Goal: Transaction & Acquisition: Book appointment/travel/reservation

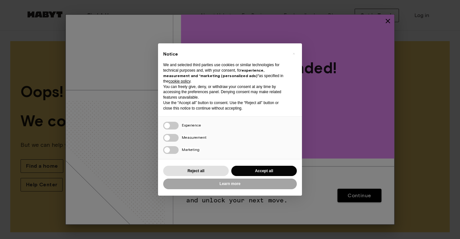
scroll to position [4, 0]
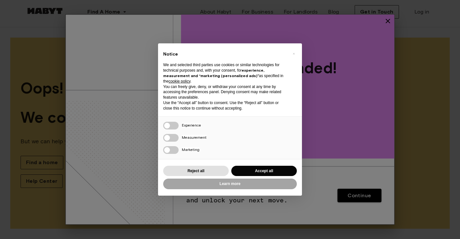
click at [293, 52] on span "×" at bounding box center [294, 54] width 2 height 8
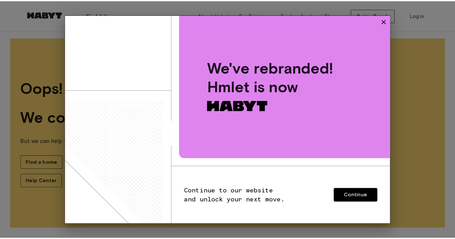
scroll to position [0, 0]
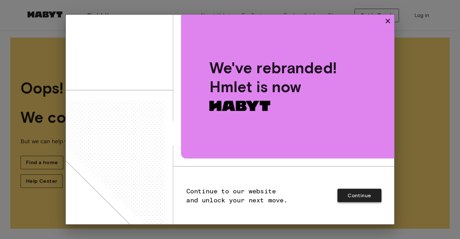
click at [342, 196] on button "Continue" at bounding box center [359, 195] width 44 height 13
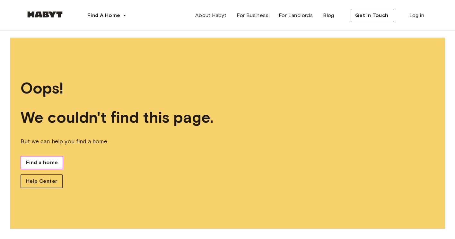
click at [49, 165] on span "Find a home" at bounding box center [42, 163] width 32 height 8
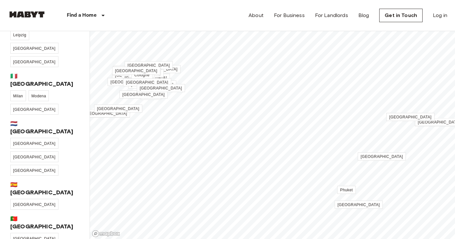
scroll to position [209, 0]
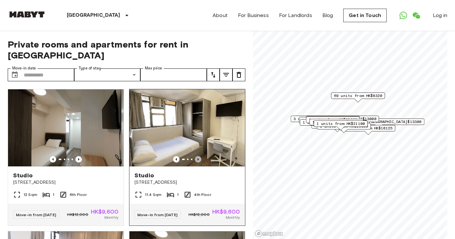
click at [196, 156] on icon "Previous image" at bounding box center [198, 159] width 6 height 6
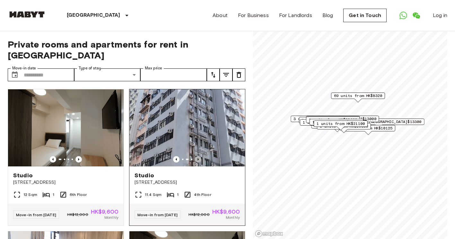
click at [196, 156] on icon "Previous image" at bounding box center [198, 159] width 6 height 6
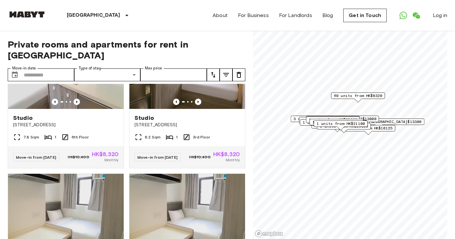
scroll to position [1499, 0]
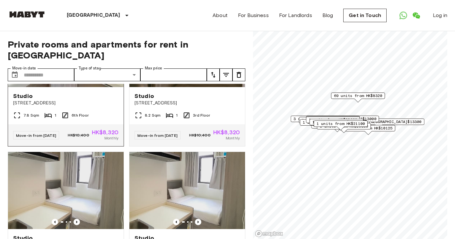
click at [74, 83] on icon "Previous image" at bounding box center [77, 80] width 6 height 6
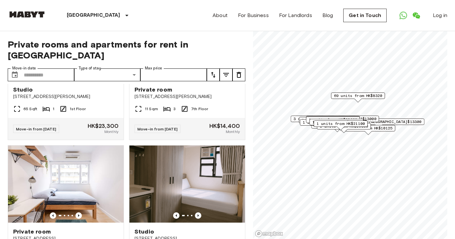
scroll to position [3210, 0]
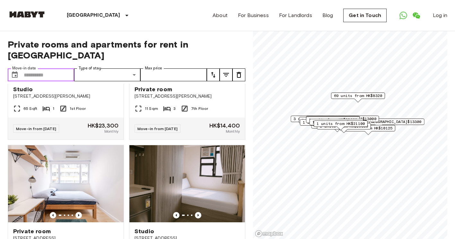
click at [58, 68] on input "Move-in date" at bounding box center [49, 74] width 50 height 13
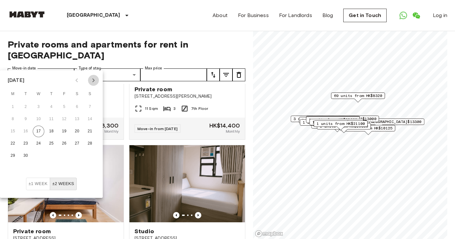
click at [92, 80] on icon "Next month" at bounding box center [94, 80] width 8 height 8
click at [11, 157] on button "24" at bounding box center [13, 156] width 12 height 12
type input "**********"
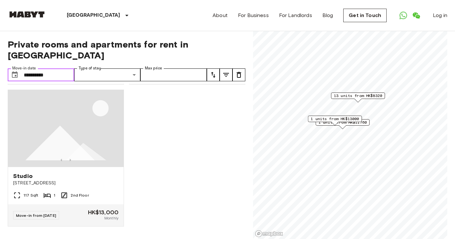
scroll to position [1045, 0]
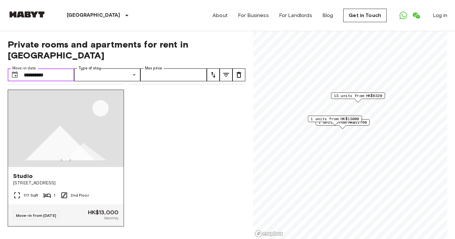
click at [73, 130] on img at bounding box center [66, 128] width 116 height 77
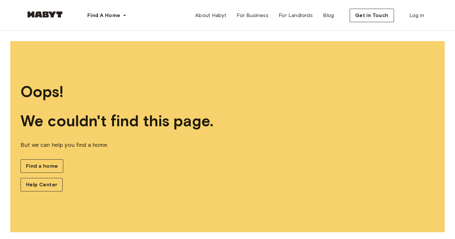
scroll to position [4, 0]
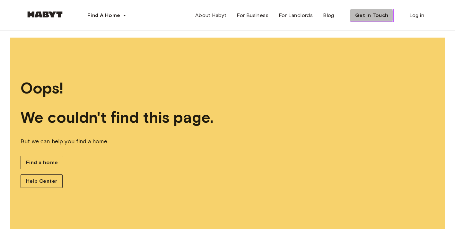
click at [361, 15] on span "Get in Touch" at bounding box center [371, 16] width 33 height 8
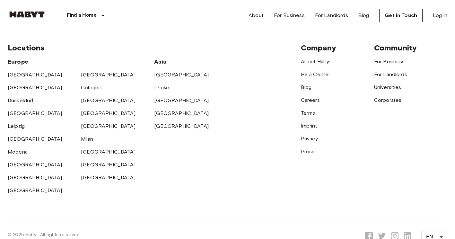
scroll to position [242, 0]
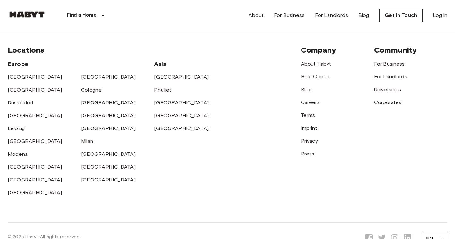
click at [164, 79] on link "[GEOGRAPHIC_DATA]" at bounding box center [181, 77] width 55 height 6
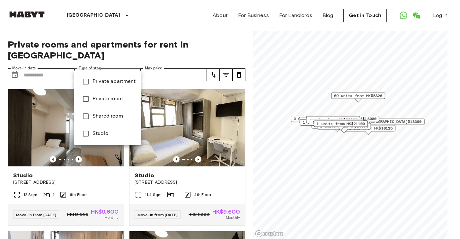
click at [98, 135] on span "Studio" at bounding box center [114, 134] width 43 height 8
type input "******"
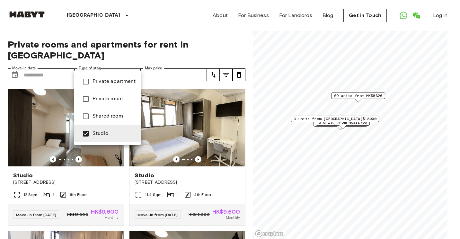
click at [345, 123] on div at bounding box center [230, 119] width 460 height 239
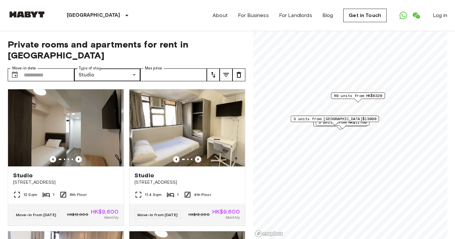
click at [345, 123] on div "3 units from HK$13000" at bounding box center [335, 121] width 88 height 10
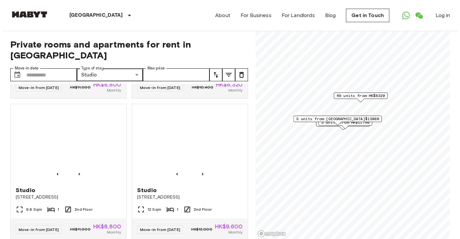
scroll to position [856, 0]
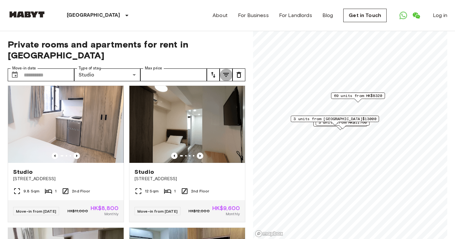
click at [225, 71] on icon "tune" at bounding box center [226, 75] width 8 height 8
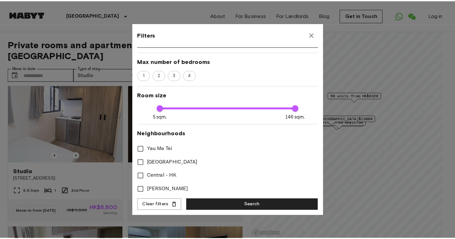
scroll to position [107, 0]
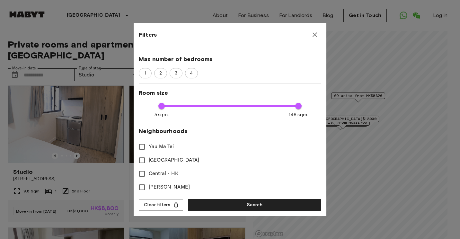
click at [170, 156] on span "Hong Kong Island" at bounding box center [174, 160] width 51 height 8
click at [168, 183] on span "Sai Ying Pun" at bounding box center [169, 187] width 41 height 8
click at [165, 170] on span "Central - HK" at bounding box center [164, 174] width 30 height 8
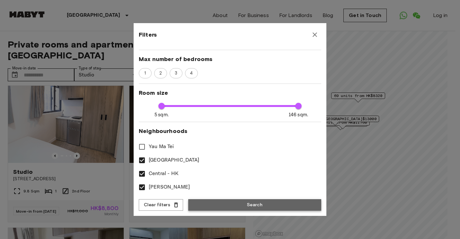
click at [209, 205] on button "Search" at bounding box center [254, 205] width 133 height 12
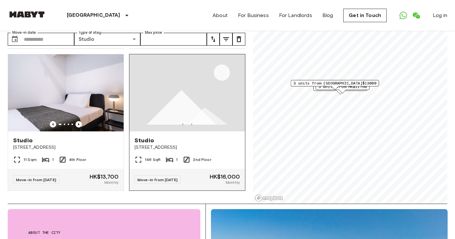
scroll to position [37, 0]
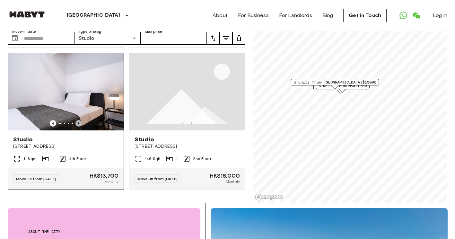
click at [76, 120] on icon "Previous image" at bounding box center [79, 123] width 6 height 6
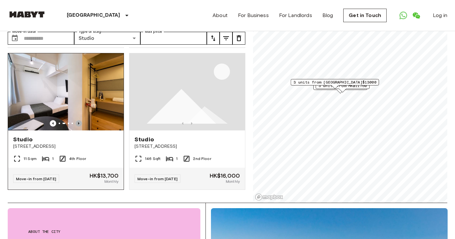
click at [76, 120] on icon "Previous image" at bounding box center [79, 123] width 6 height 6
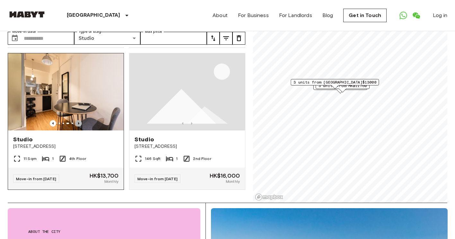
click at [76, 120] on icon "Previous image" at bounding box center [79, 123] width 6 height 6
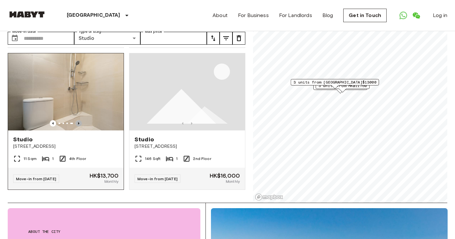
click at [76, 120] on icon "Previous image" at bounding box center [79, 123] width 6 height 6
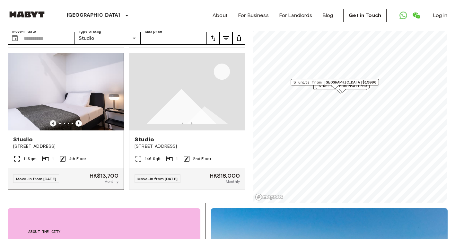
click at [52, 120] on icon "Previous image" at bounding box center [53, 123] width 6 height 6
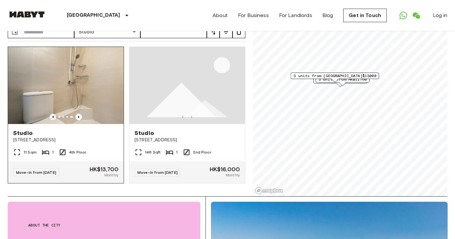
scroll to position [43, 0]
click at [52, 111] on img at bounding box center [66, 85] width 116 height 77
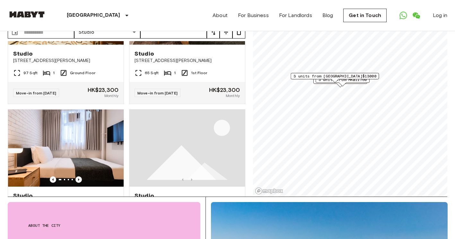
scroll to position [54, 0]
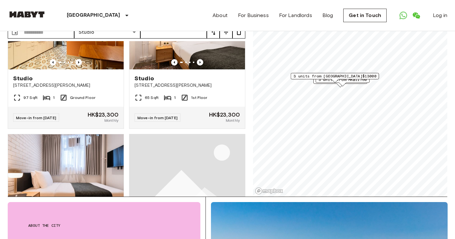
click at [329, 75] on span "3 units from HK$13000" at bounding box center [335, 76] width 83 height 6
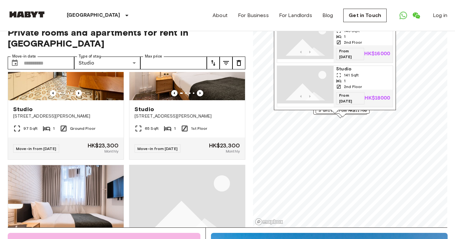
scroll to position [0, 0]
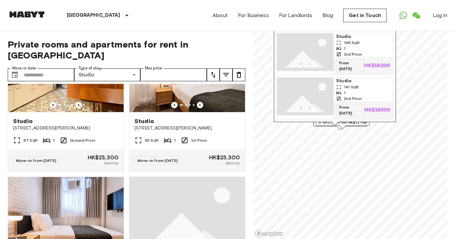
click at [340, 127] on div "Map marker" at bounding box center [342, 127] width 7 height 4
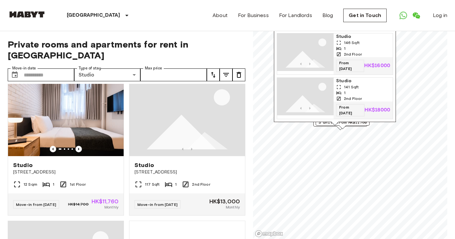
scroll to position [149, 0]
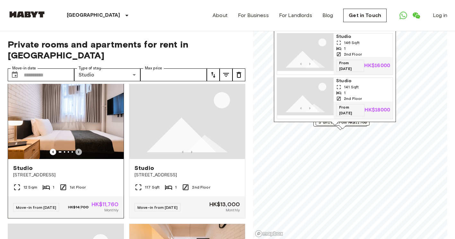
click at [78, 151] on icon "Previous image" at bounding box center [78, 152] width 1 height 3
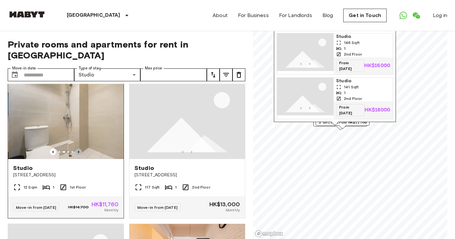
click at [78, 151] on icon "Previous image" at bounding box center [78, 152] width 1 height 3
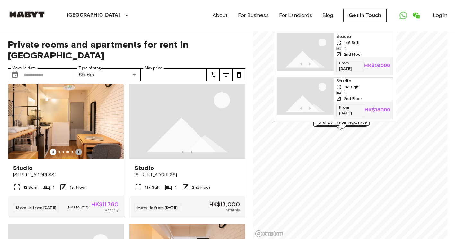
click at [78, 151] on icon "Previous image" at bounding box center [78, 152] width 1 height 3
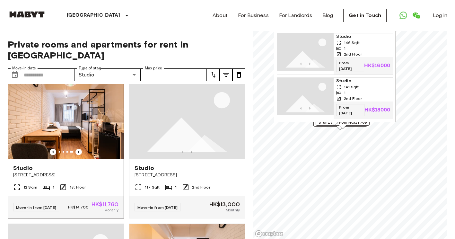
drag, startPoint x: 77, startPoint y: 142, endPoint x: 72, endPoint y: 145, distance: 6.2
click at [72, 149] on div at bounding box center [66, 152] width 116 height 6
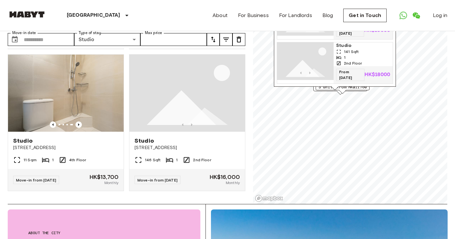
scroll to position [37, 0]
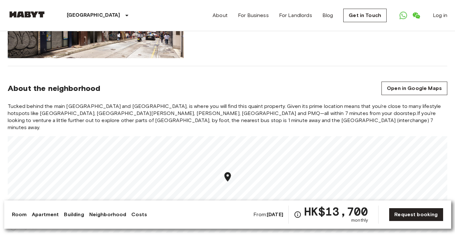
scroll to position [346, 0]
click at [306, 101] on section "About the neighborhood Open in Google Maps Tucked behind the [GEOGRAPHIC_DATA] …" at bounding box center [228, 153] width 440 height 174
